Goal: Task Accomplishment & Management: Complete application form

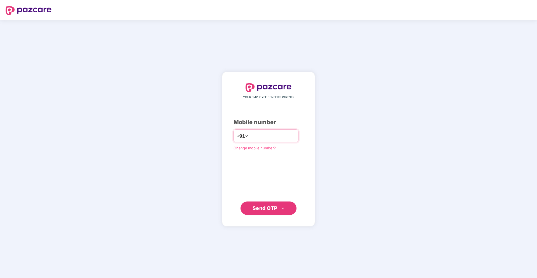
click at [273, 137] on input "number" at bounding box center [272, 135] width 46 height 9
type input "**********"
click at [270, 207] on span "Send OTP" at bounding box center [264, 208] width 25 height 6
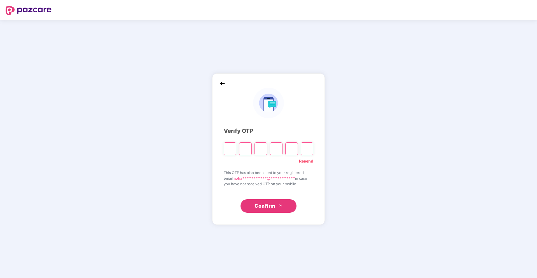
type input "*"
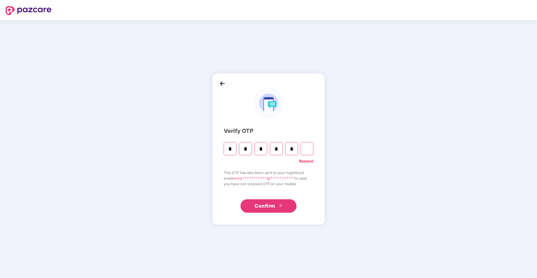
type input "*"
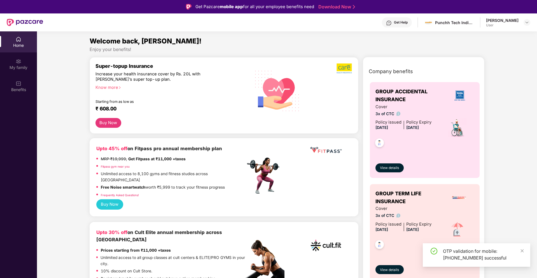
click at [125, 103] on div "Starting from as low as" at bounding box center [158, 101] width 126 height 4
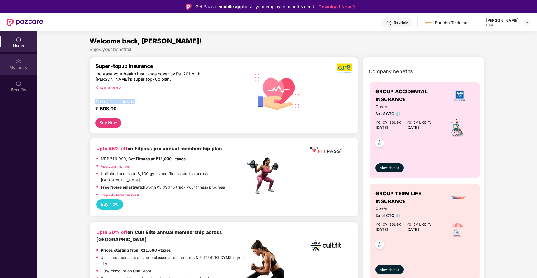
click at [16, 62] on img at bounding box center [19, 61] width 6 height 6
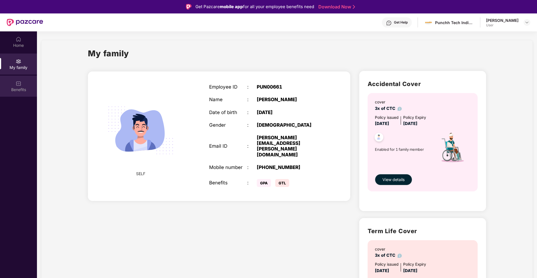
click at [16, 87] on div "Benefits" at bounding box center [18, 90] width 37 height 6
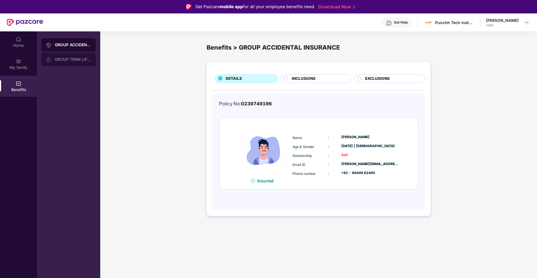
click at [72, 55] on div "GROUP TERM LIFE INSURANCE" at bounding box center [68, 59] width 54 height 13
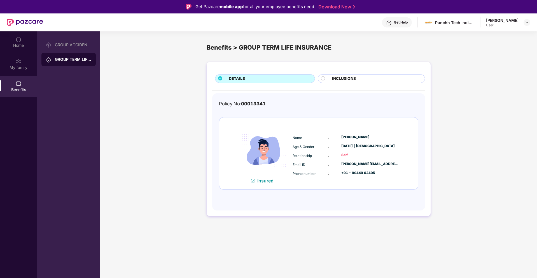
click at [322, 79] on circle at bounding box center [323, 78] width 4 height 4
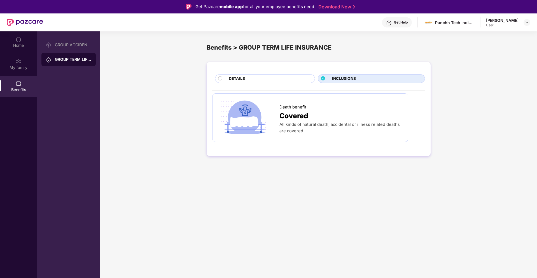
click at [258, 79] on div "DETAILS" at bounding box center [269, 79] width 86 height 7
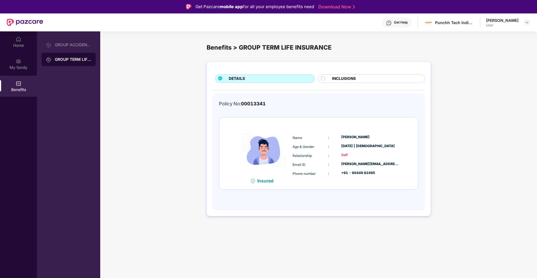
click at [498, 22] on div "[PERSON_NAME]" at bounding box center [502, 20] width 32 height 5
